Goal: Transaction & Acquisition: Obtain resource

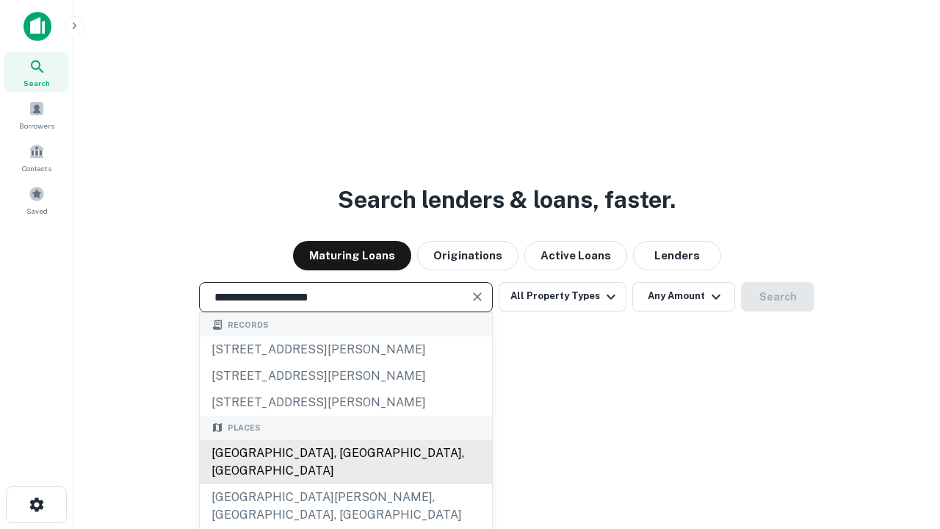
click at [345, 484] on div "[GEOGRAPHIC_DATA], [GEOGRAPHIC_DATA], [GEOGRAPHIC_DATA]" at bounding box center [346, 462] width 292 height 44
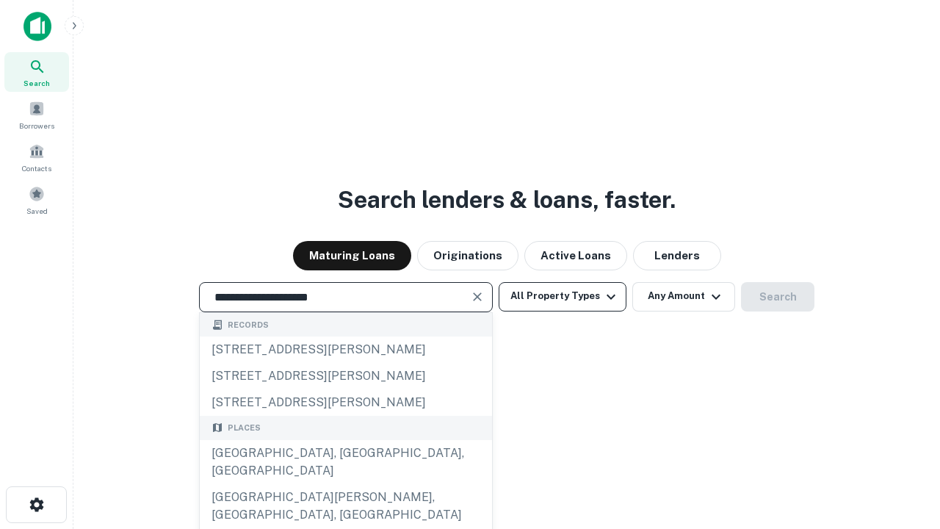
type input "**********"
click at [562, 296] on button "All Property Types" at bounding box center [562, 296] width 128 height 29
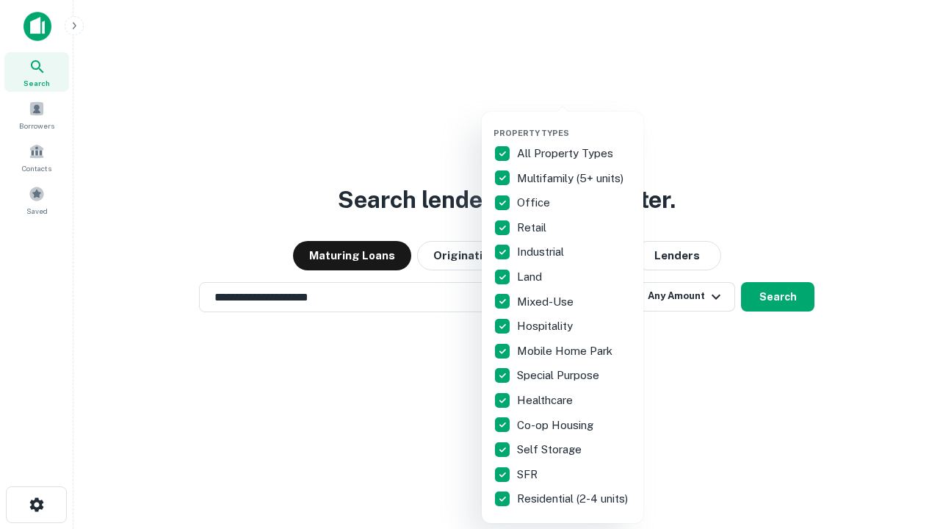
click at [574, 123] on button "button" at bounding box center [573, 123] width 161 height 1
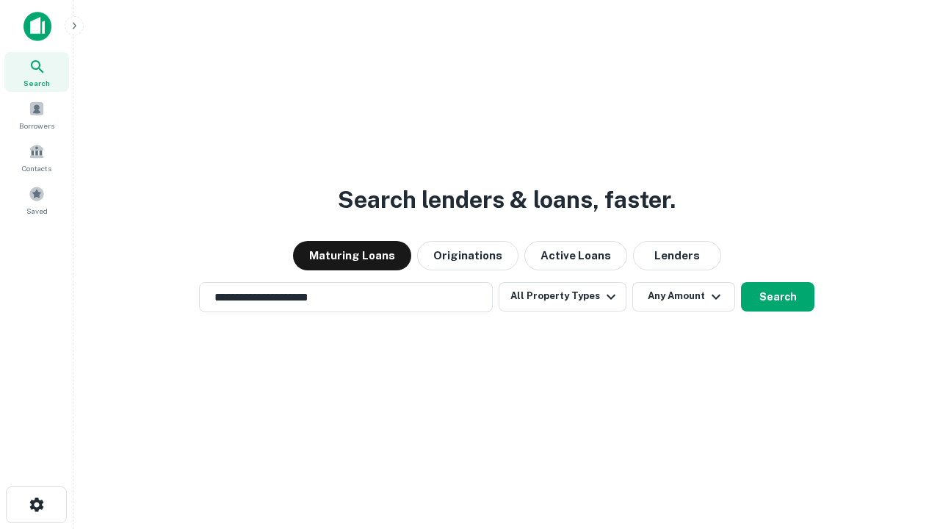
scroll to position [9, 177]
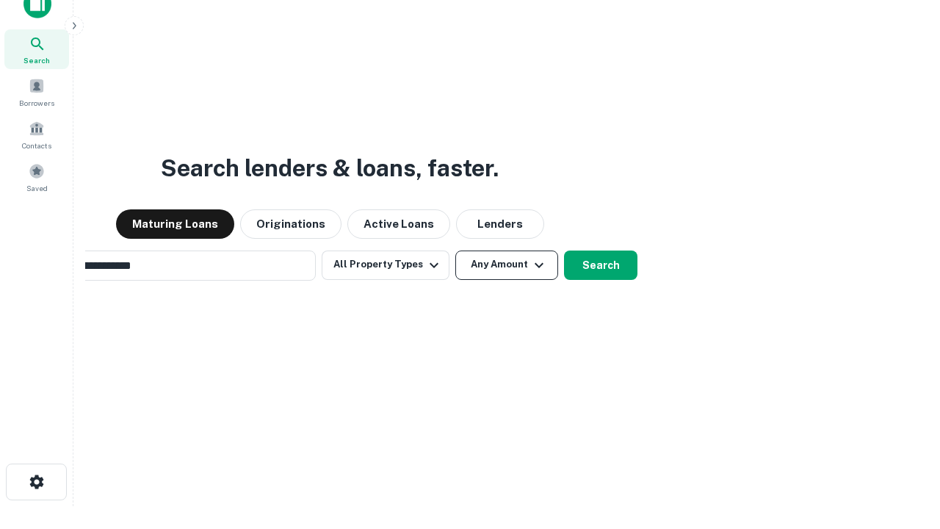
click at [455, 250] on button "Any Amount" at bounding box center [506, 264] width 103 height 29
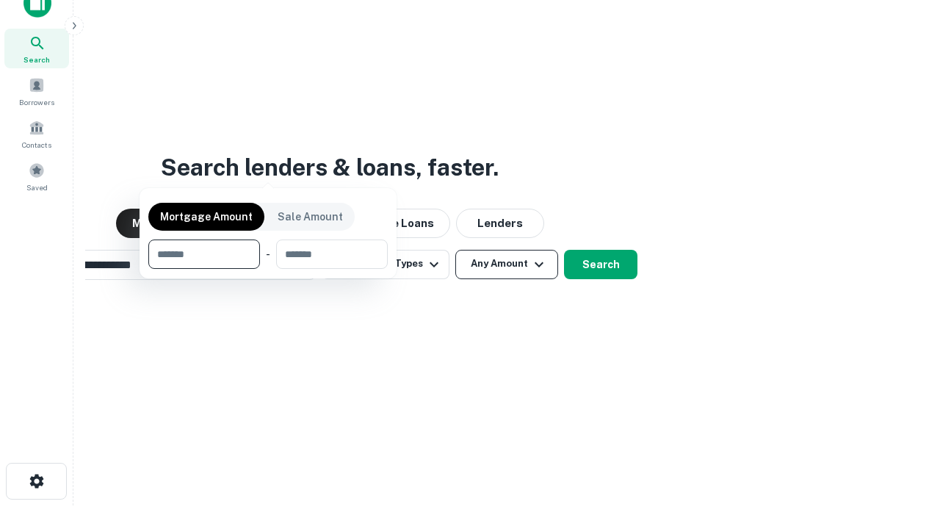
scroll to position [106, 415]
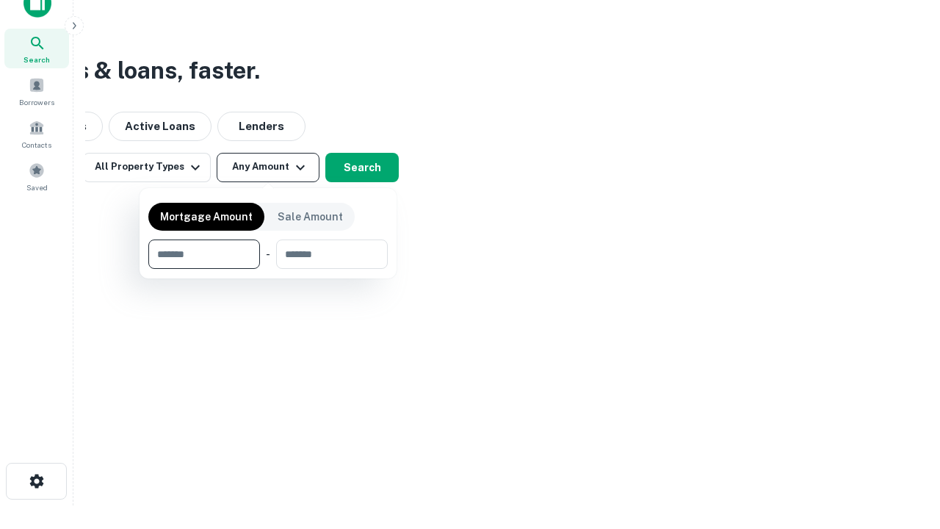
type input "*******"
click at [268, 269] on button "button" at bounding box center [267, 269] width 239 height 1
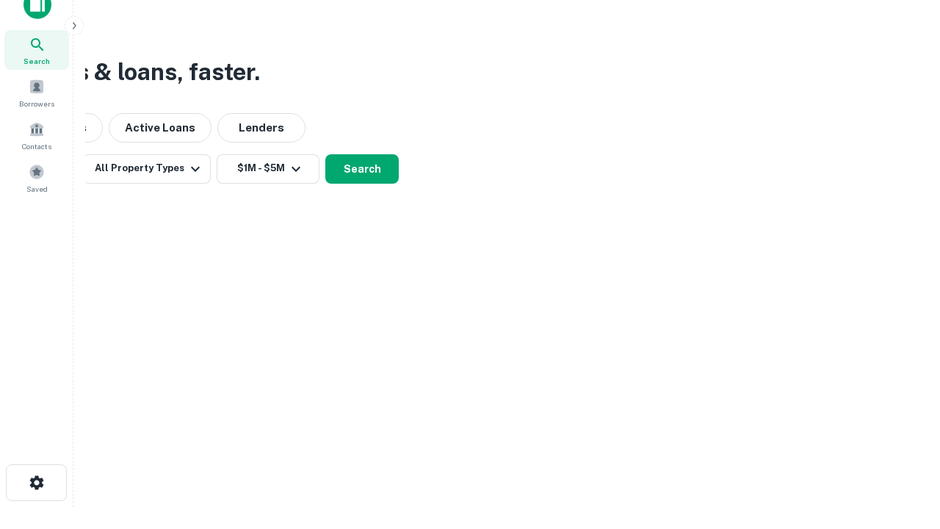
scroll to position [9, 271]
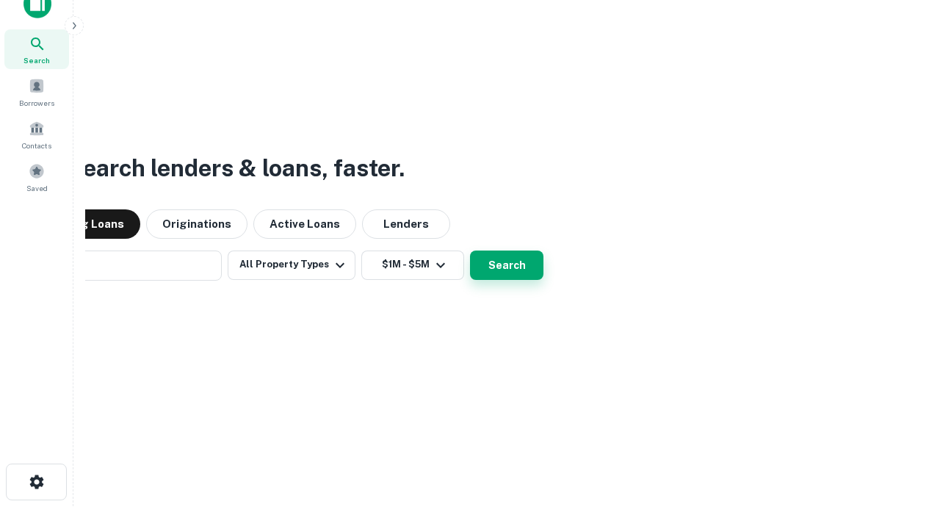
click at [470, 250] on button "Search" at bounding box center [506, 264] width 73 height 29
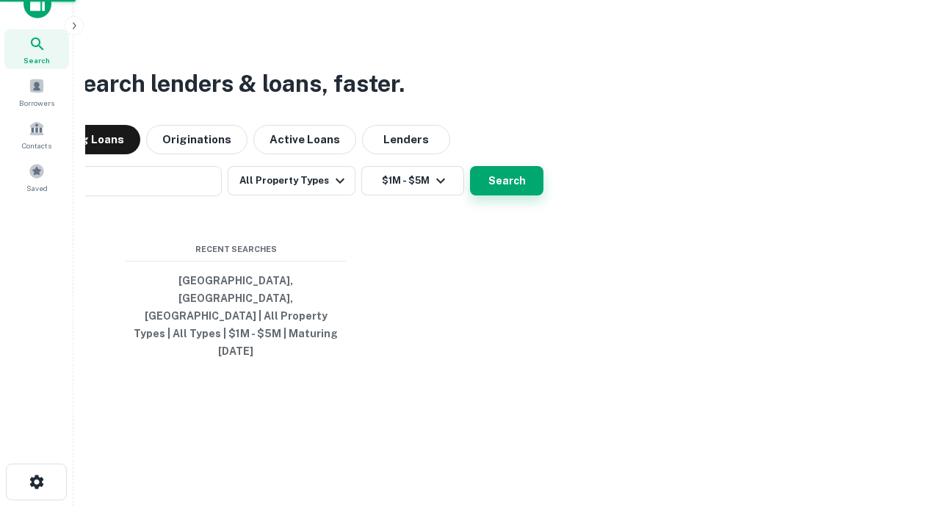
scroll to position [39, 415]
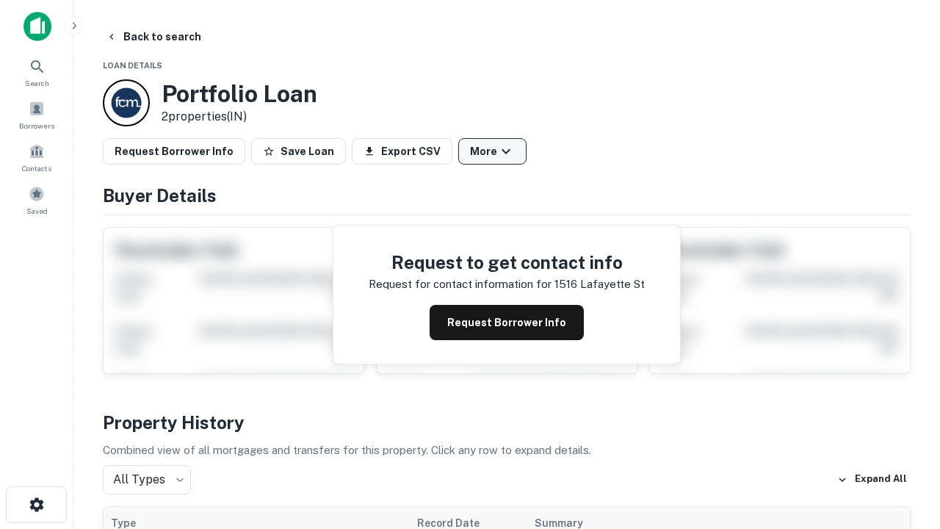
click at [492, 151] on button "More" at bounding box center [492, 151] width 68 height 26
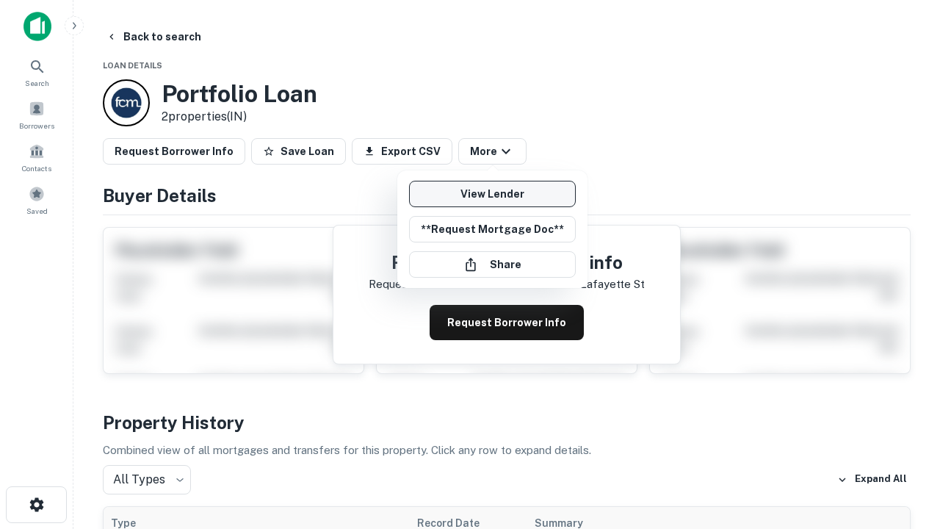
click at [492, 194] on link "View Lender" at bounding box center [492, 194] width 167 height 26
